Goal: Transaction & Acquisition: Purchase product/service

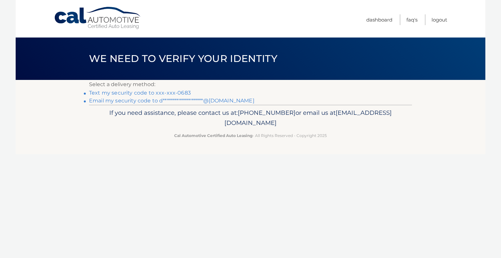
click at [119, 92] on link "Text my security code to xxx-xxx-0683" at bounding box center [140, 93] width 102 height 6
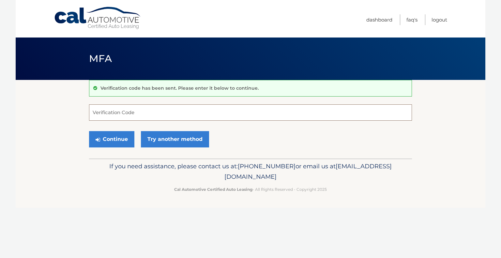
click at [119, 112] on input "Verification Code" at bounding box center [250, 112] width 323 height 16
type input "884482"
click at [113, 140] on button "Continue" at bounding box center [111, 139] width 45 height 16
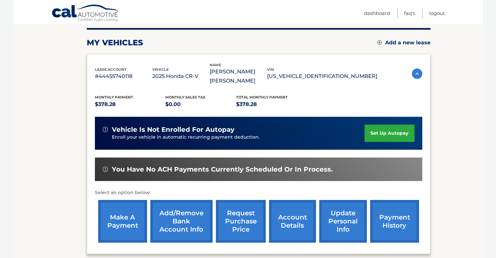
scroll to position [81, 0]
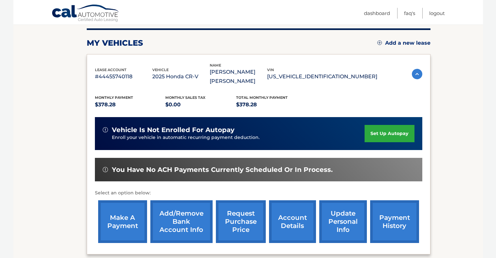
click at [121, 223] on link "make a payment" at bounding box center [122, 221] width 49 height 43
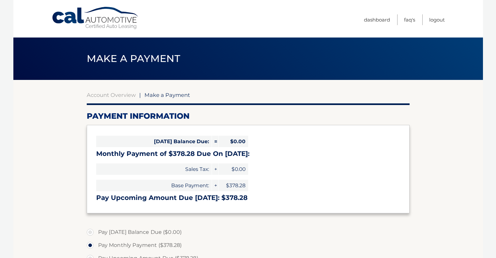
select select "YzcwYjU3NmEtMDI5NC00OTJmLWFlMjMtZjQzOGMyOThiYWFk"
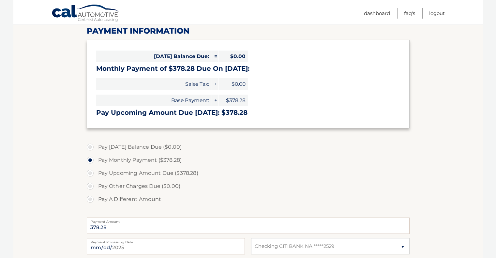
scroll to position [130, 0]
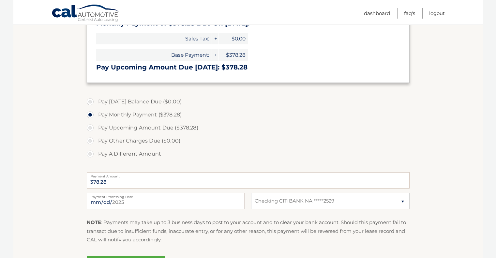
click at [225, 200] on input "[DATE]" at bounding box center [166, 201] width 158 height 16
type input "[DATE]"
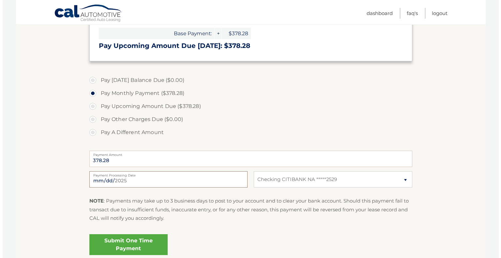
scroll to position [208, 0]
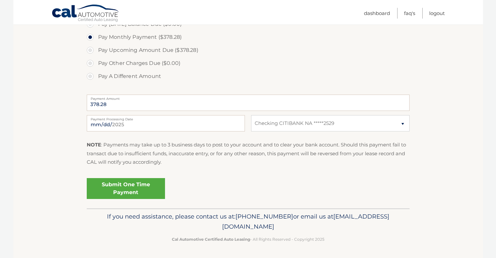
click at [121, 188] on link "Submit One Time Payment" at bounding box center [126, 188] width 78 height 21
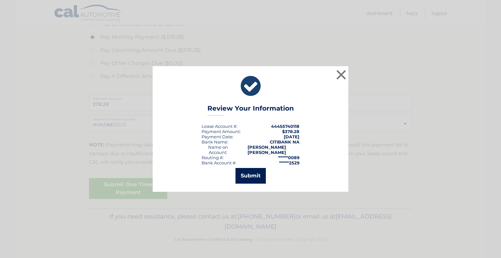
click at [255, 174] on button "Submit" at bounding box center [250, 176] width 30 height 16
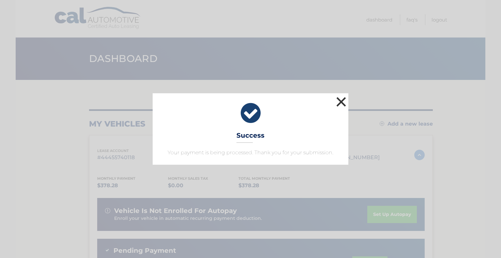
click at [345, 103] on button "×" at bounding box center [341, 101] width 13 height 13
